Goal: Navigation & Orientation: Find specific page/section

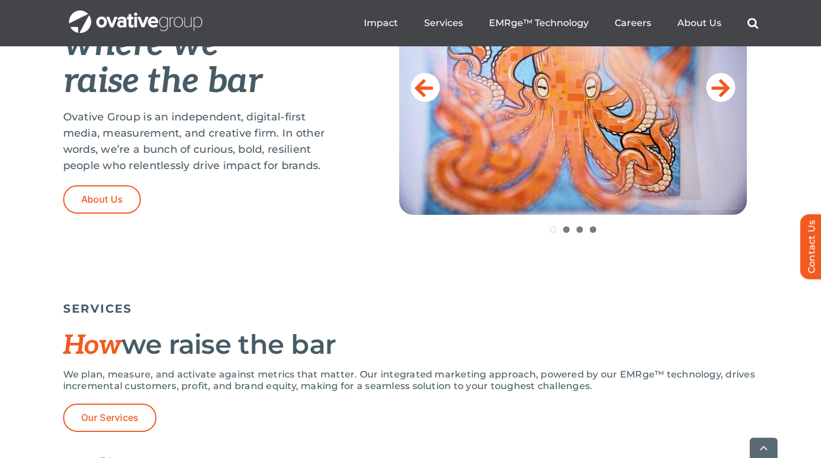
scroll to position [561, 0]
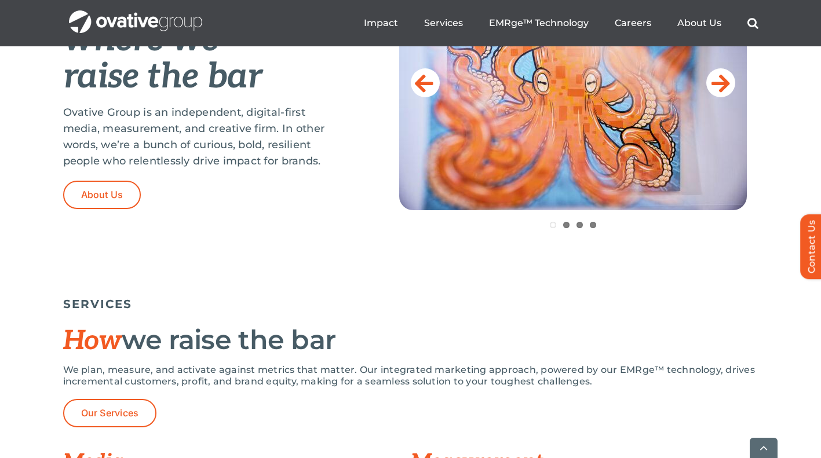
click at [301, 126] on p "Ovative Group is an independent, digital-first media, measurement, and creative…" at bounding box center [202, 136] width 278 height 65
click at [268, 143] on p "Ovative Group is an independent, digital-first media, measurement, and creative…" at bounding box center [202, 136] width 278 height 65
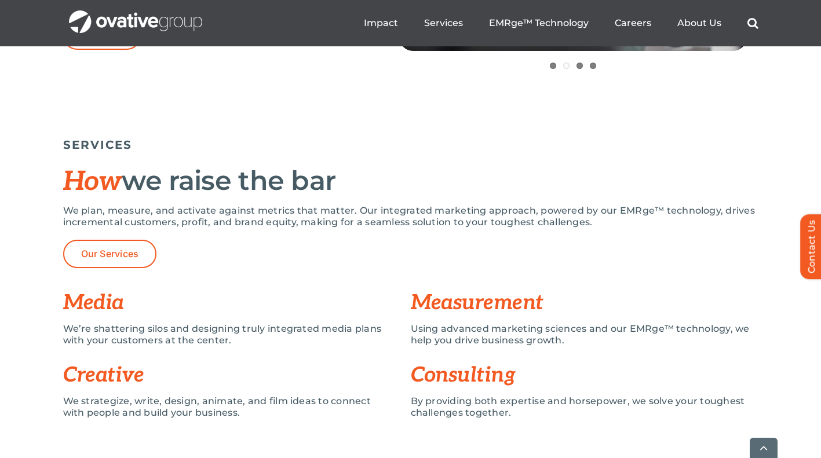
scroll to position [721, 0]
click at [130, 252] on span "Our Services" at bounding box center [110, 253] width 58 height 11
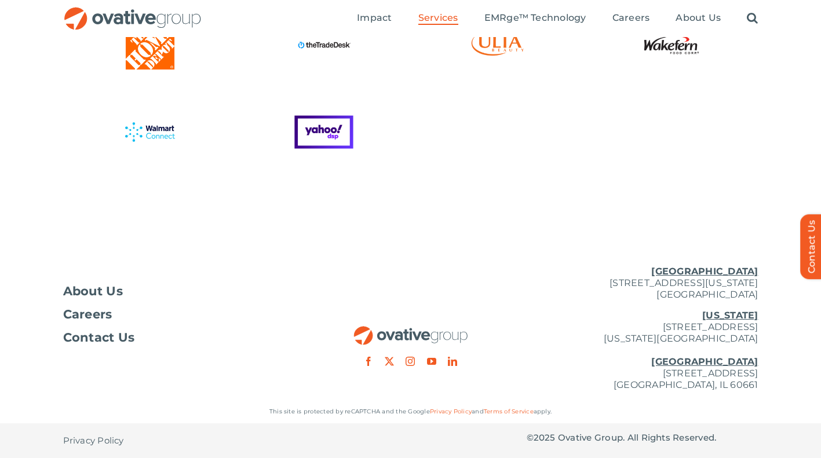
scroll to position [3216, 0]
click at [115, 291] on span "About Us" at bounding box center [93, 292] width 60 height 12
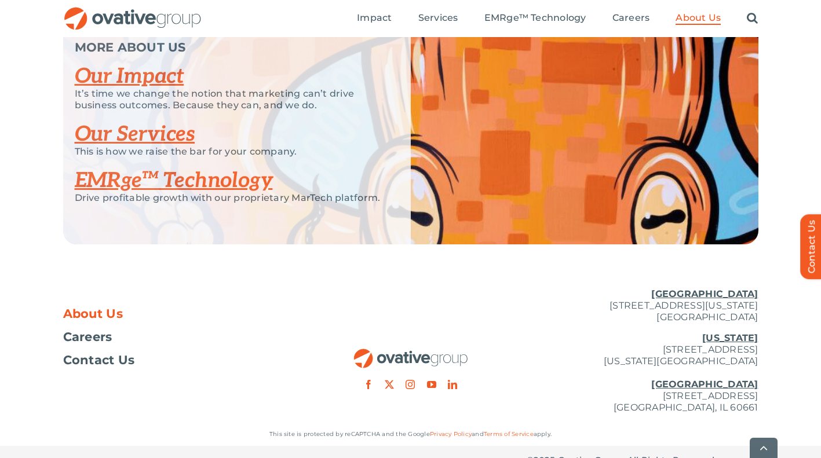
scroll to position [2465, 0]
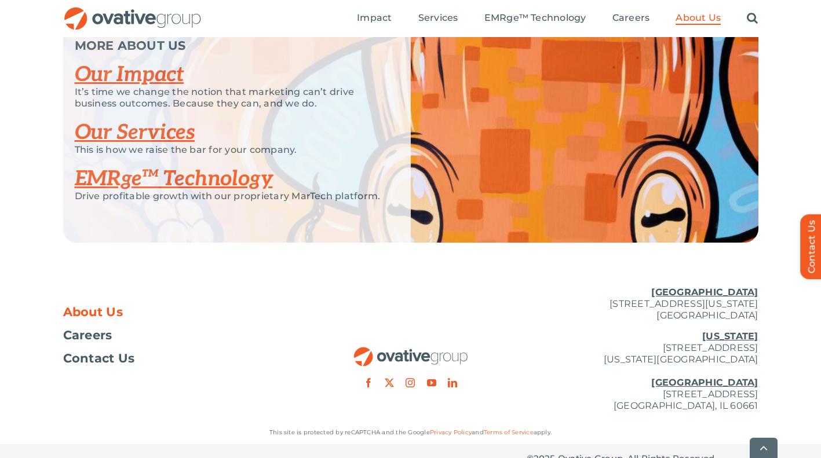
click at [148, 87] on link "Our Impact" at bounding box center [129, 74] width 109 height 25
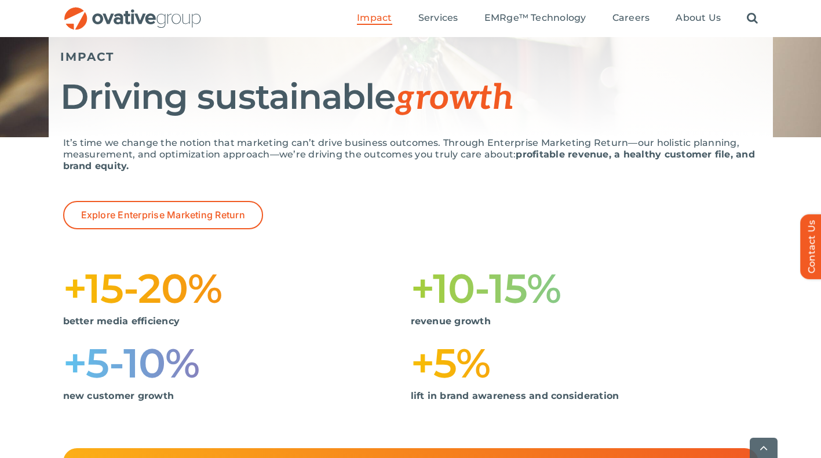
scroll to position [133, 0]
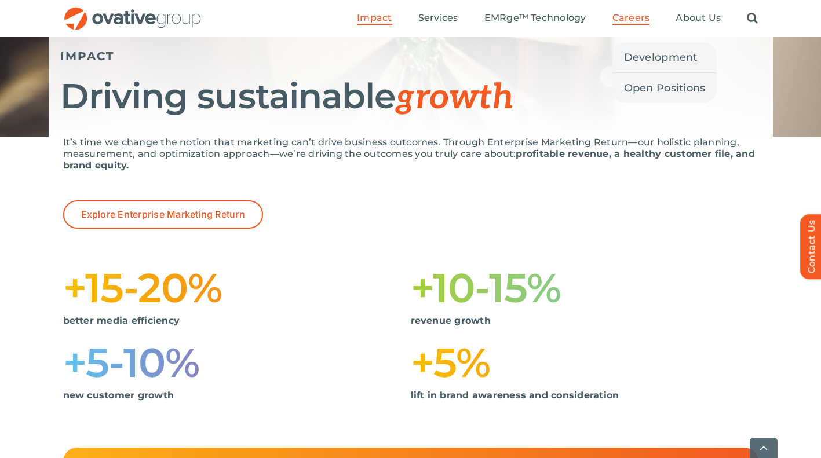
click at [640, 19] on span "Careers" at bounding box center [631, 18] width 38 height 12
